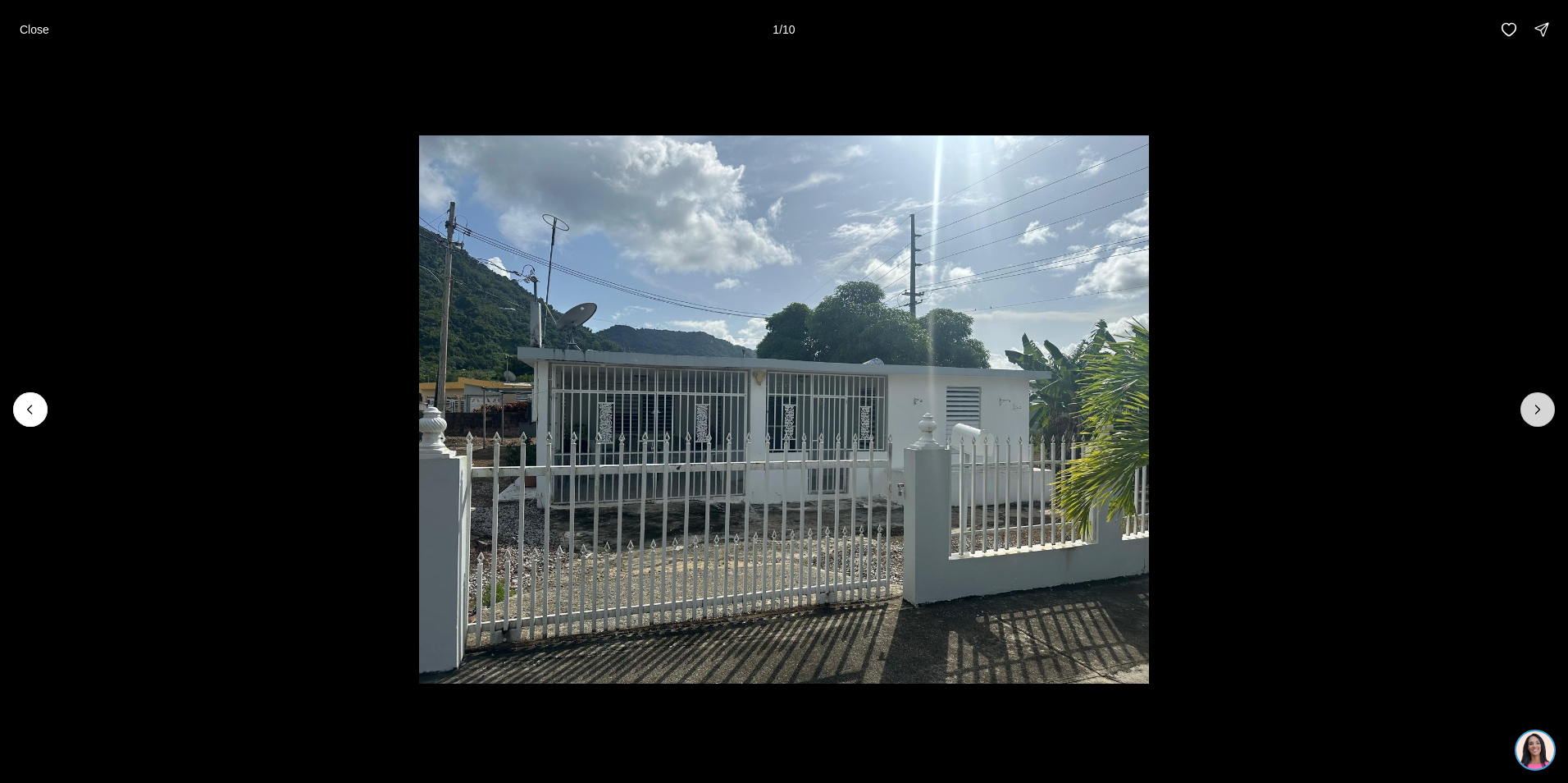
click at [1540, 400] on button "Next slide" at bounding box center [1538, 410] width 35 height 35
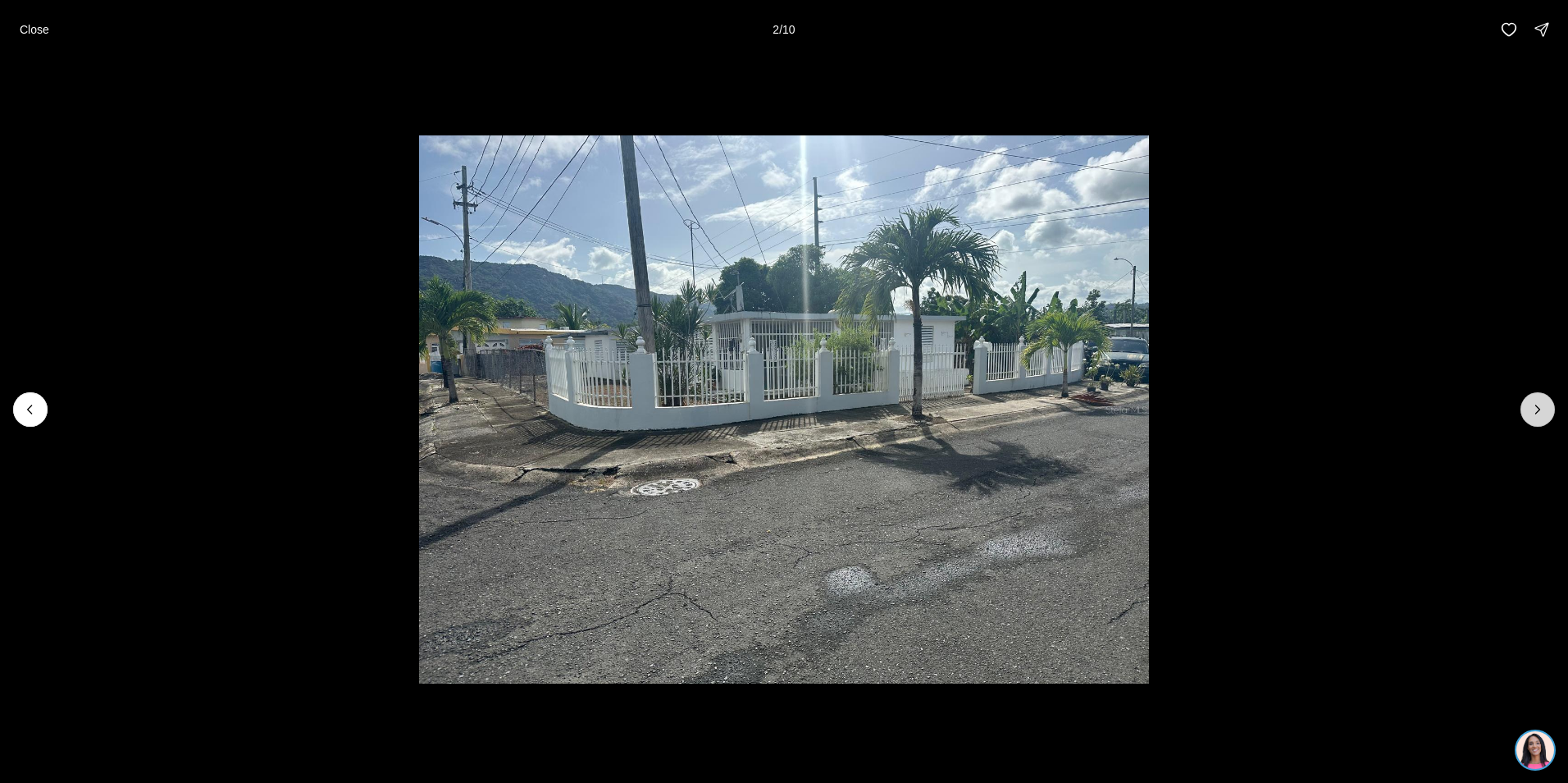
click at [1533, 406] on icon "Next slide" at bounding box center [1537, 409] width 16 height 16
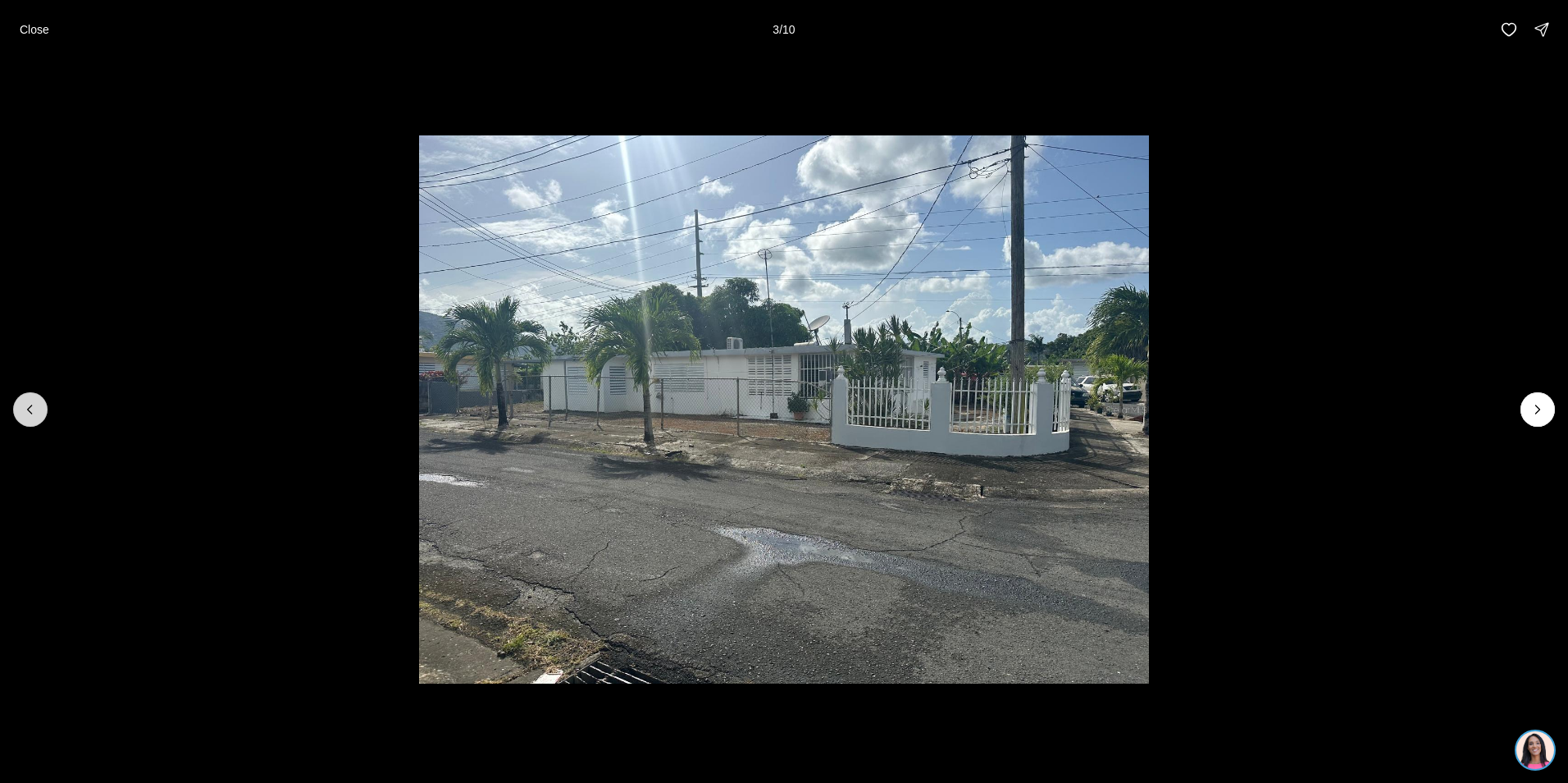
click at [31, 412] on icon "Previous slide" at bounding box center [30, 410] width 4 height 9
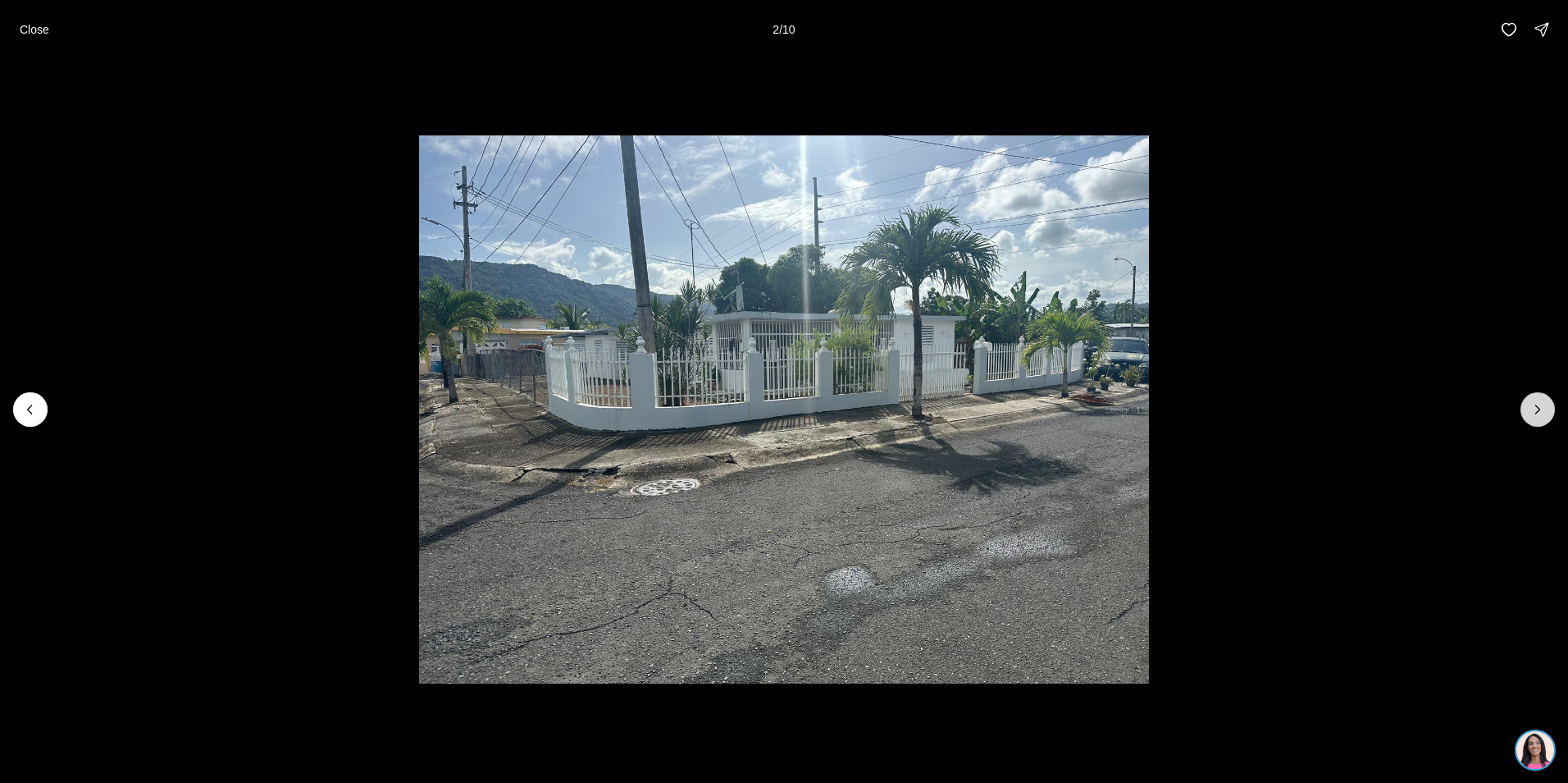
click at [1534, 406] on icon "Next slide" at bounding box center [1537, 409] width 16 height 16
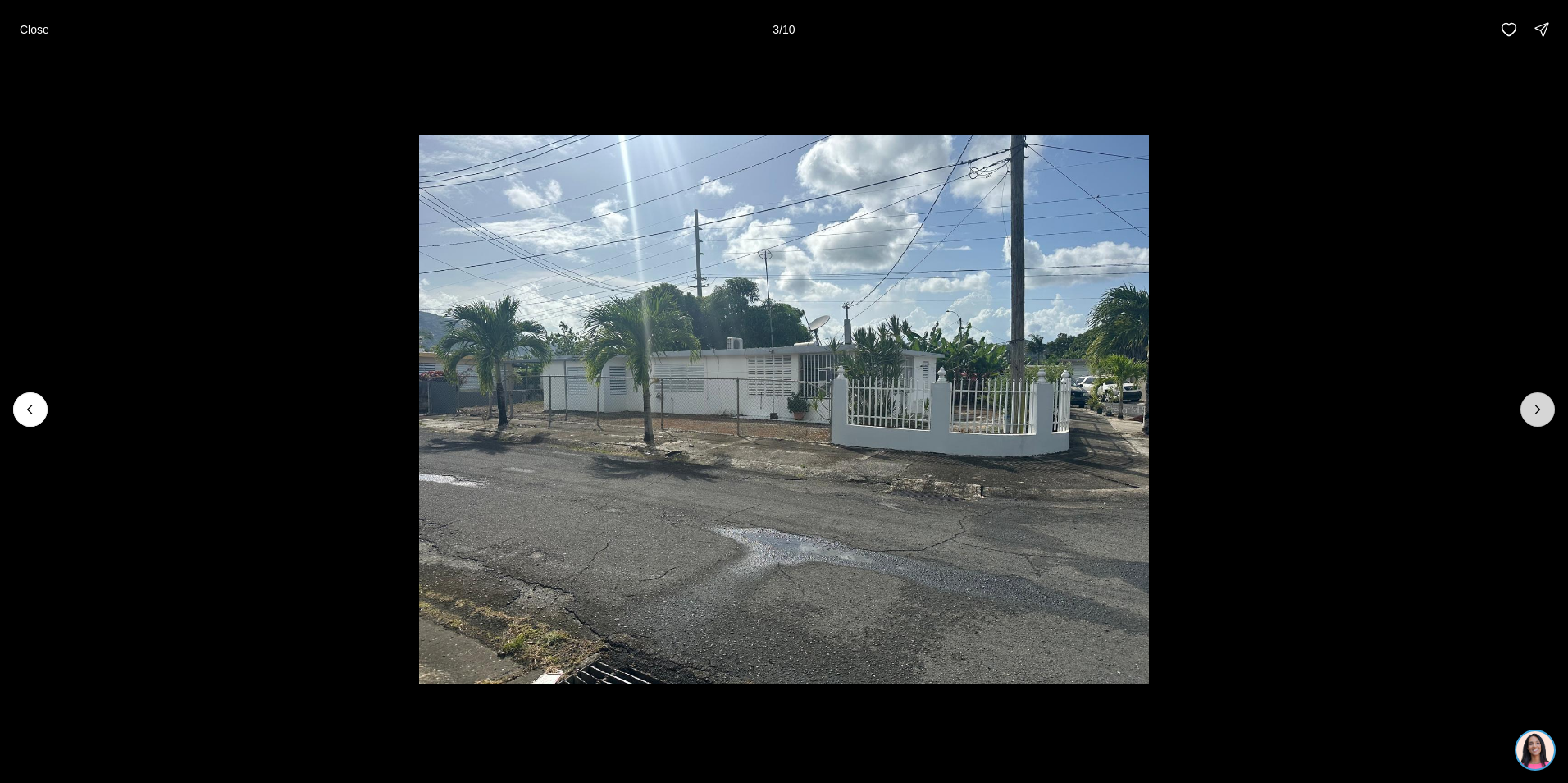
click at [1534, 406] on icon "Next slide" at bounding box center [1537, 409] width 16 height 16
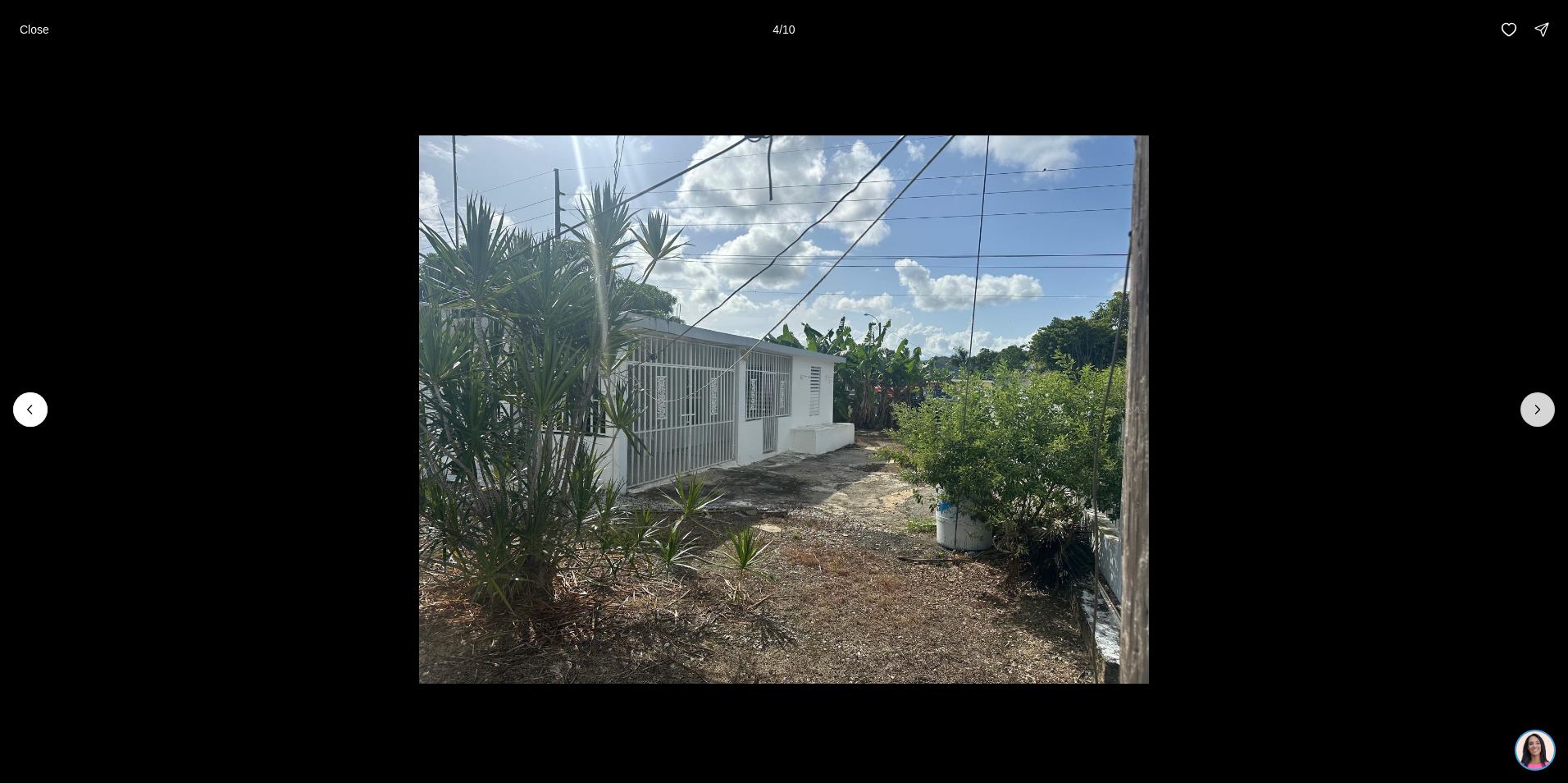
click at [1534, 406] on icon "Next slide" at bounding box center [1537, 409] width 16 height 16
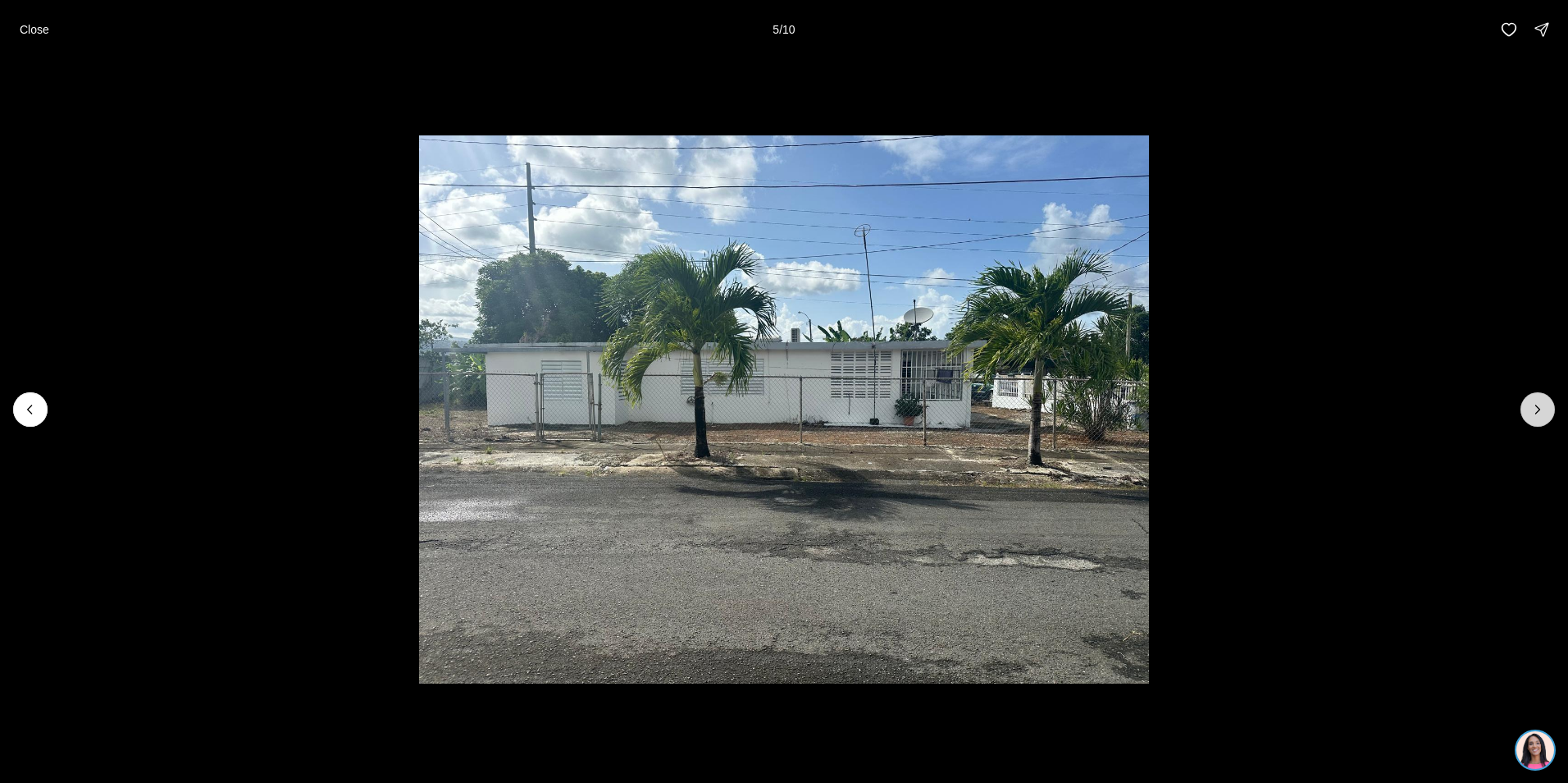
click at [1534, 406] on icon "Next slide" at bounding box center [1537, 409] width 16 height 16
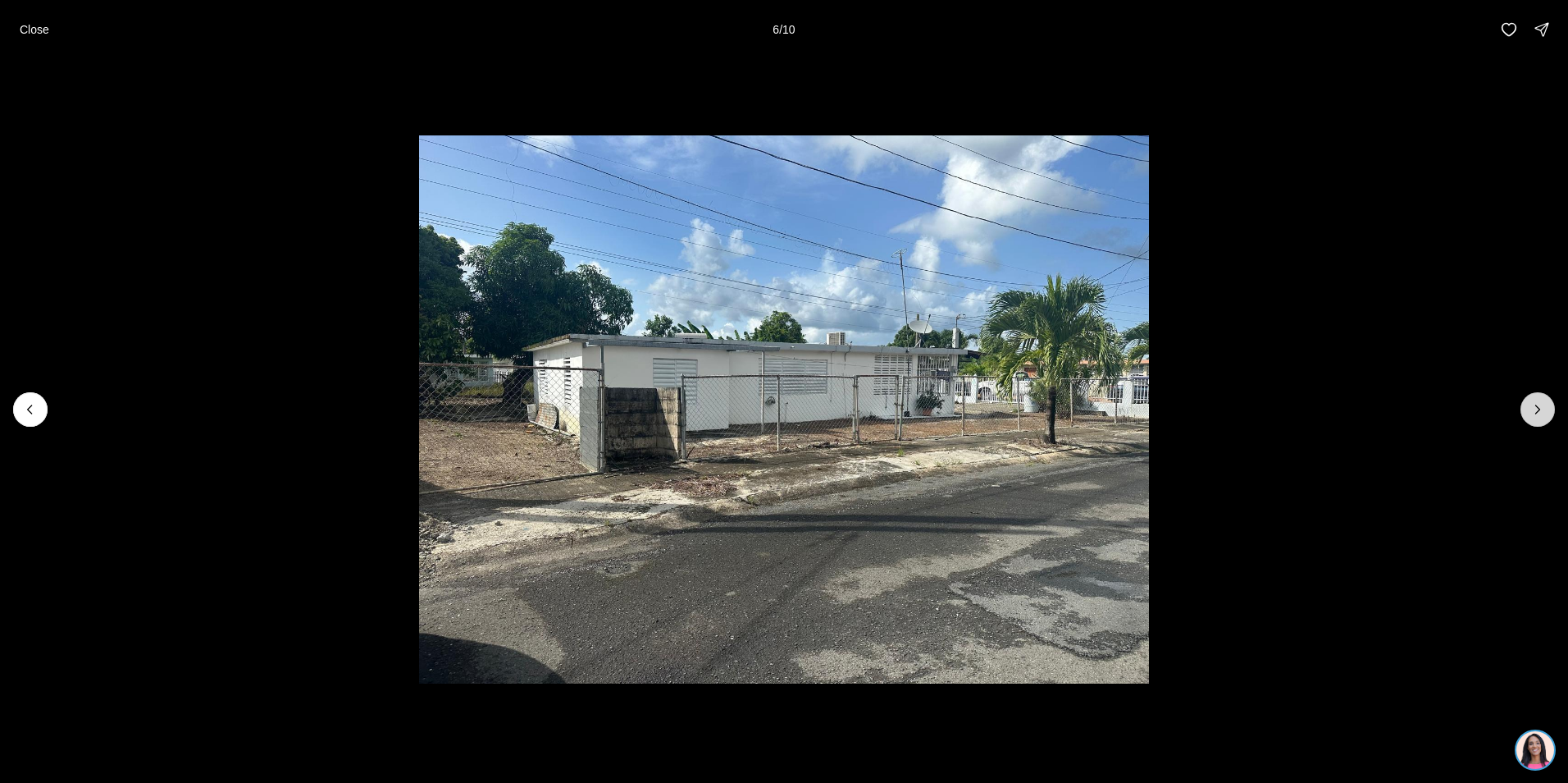
click at [1534, 406] on icon "Next slide" at bounding box center [1537, 409] width 16 height 16
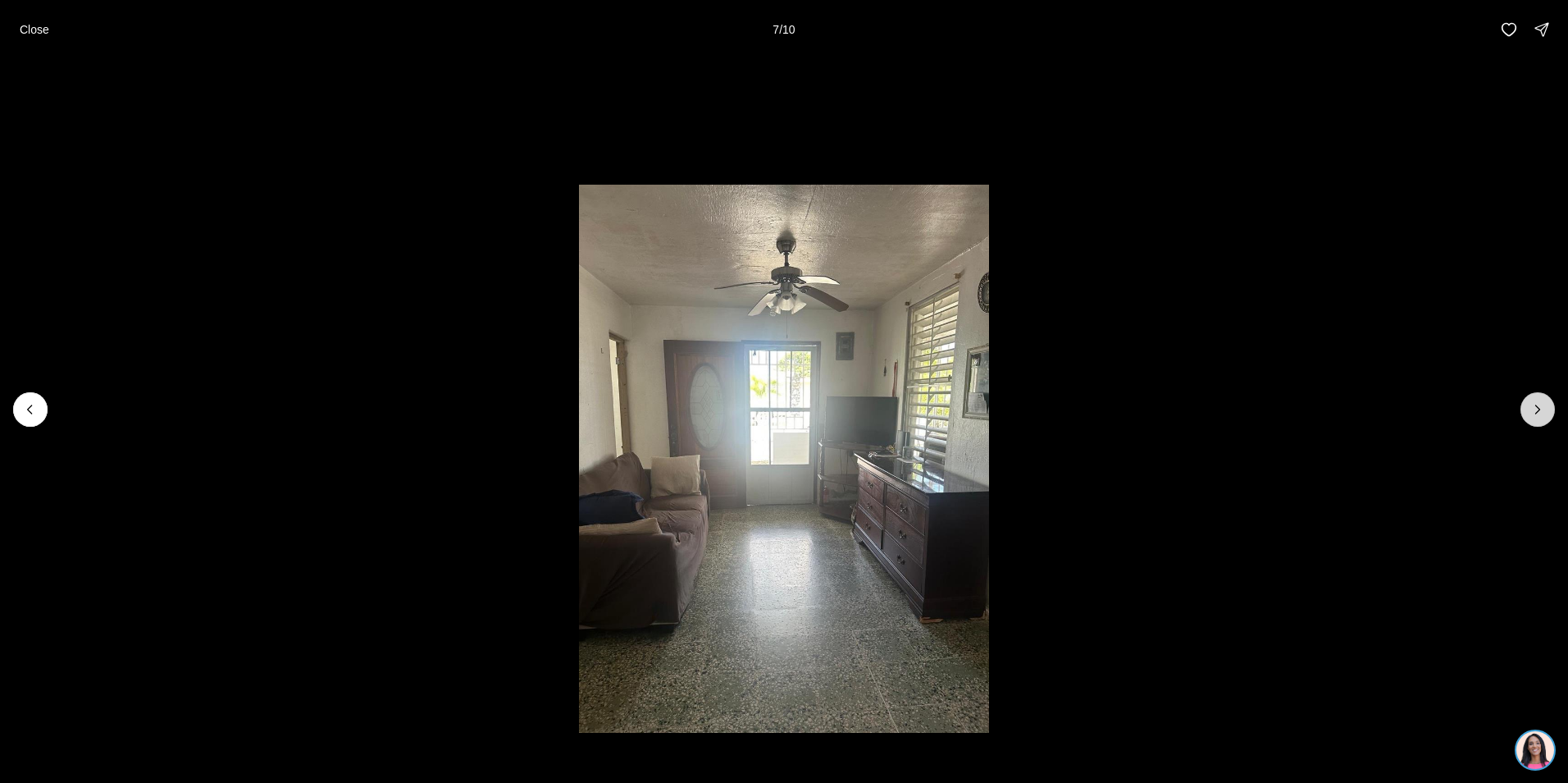
click at [1530, 406] on icon "Next slide" at bounding box center [1537, 409] width 16 height 16
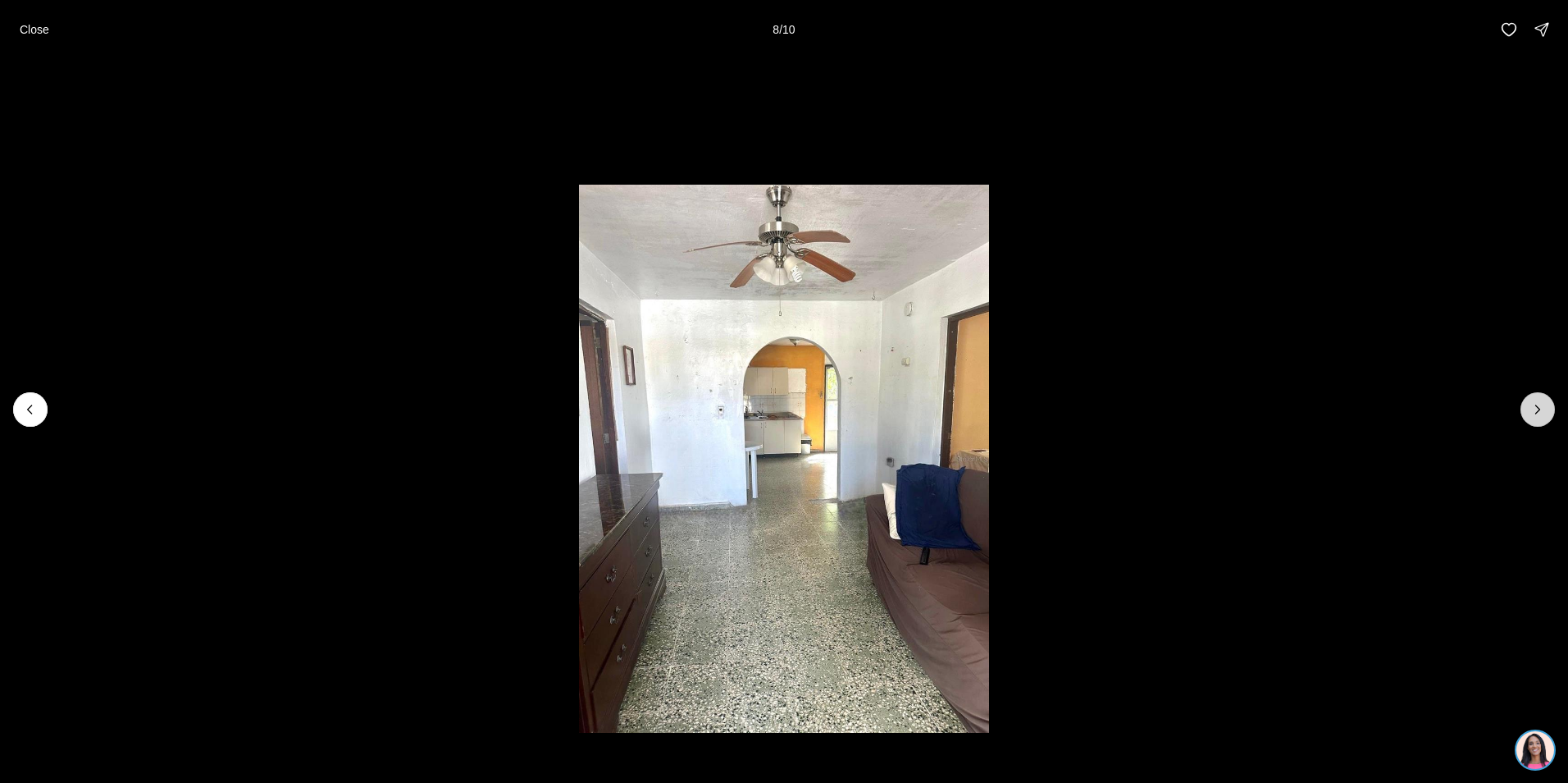
click at [1530, 406] on icon "Next slide" at bounding box center [1537, 409] width 16 height 16
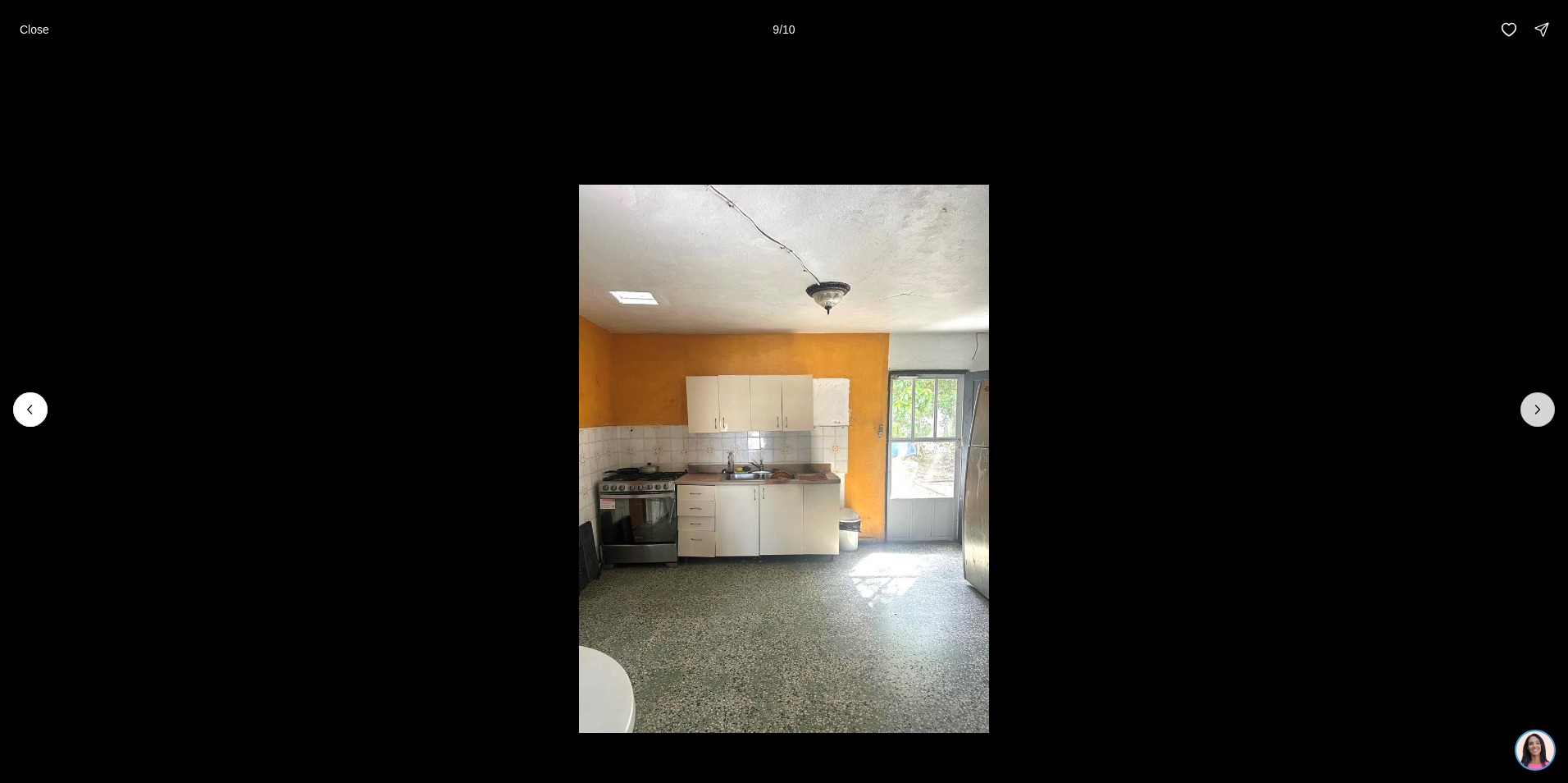
click at [1530, 406] on icon "Next slide" at bounding box center [1537, 409] width 16 height 16
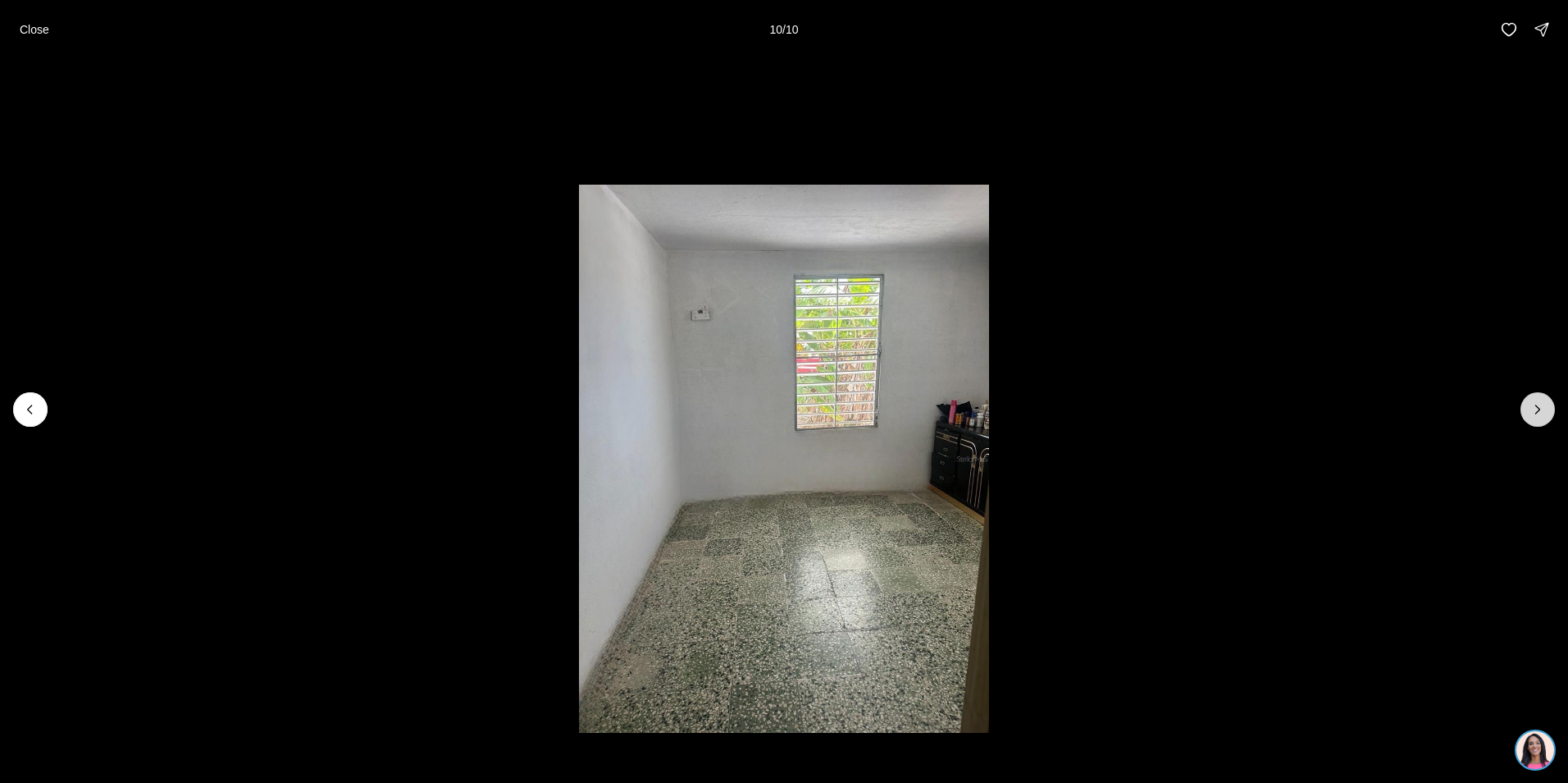
click at [1530, 406] on div at bounding box center [1538, 410] width 35 height 35
drag, startPoint x: 1507, startPoint y: 31, endPoint x: 1098, endPoint y: 5, distance: 409.8
click at [1506, 31] on icon "button" at bounding box center [1508, 29] width 16 height 16
click at [36, 37] on button "Close" at bounding box center [34, 30] width 49 height 33
